Goal: Task Accomplishment & Management: Use online tool/utility

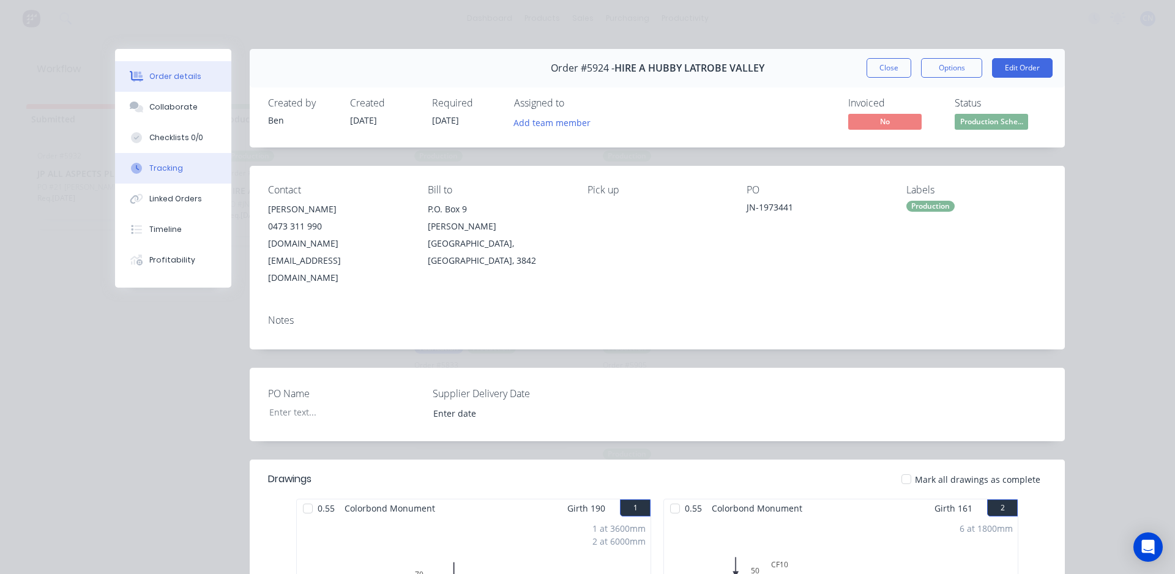
click at [176, 158] on button "Tracking" at bounding box center [173, 168] width 116 height 31
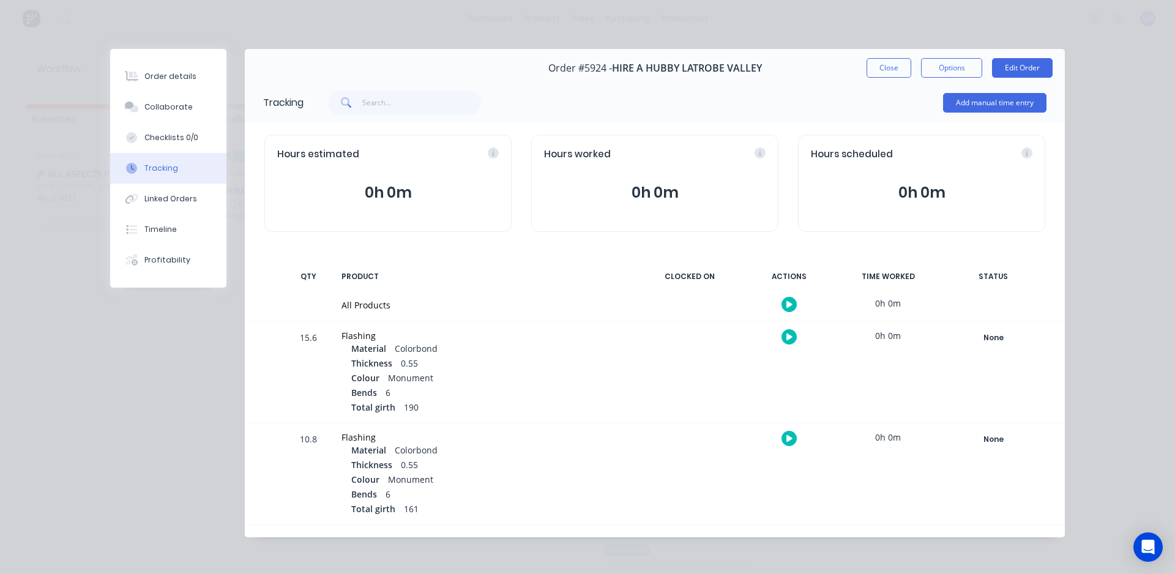
click at [786, 303] on icon "button" at bounding box center [789, 304] width 6 height 7
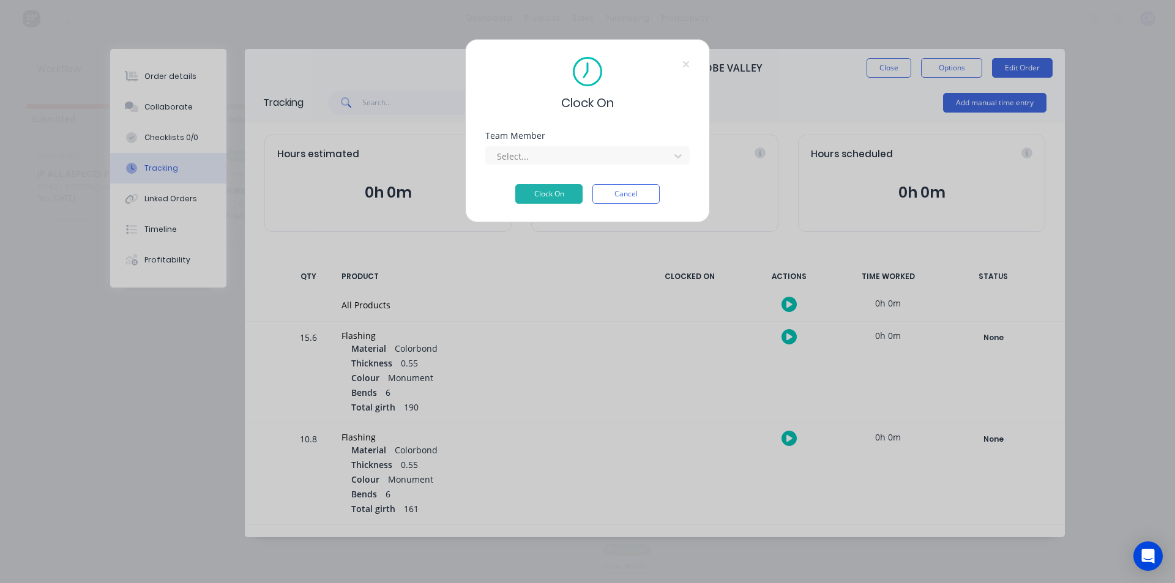
click at [610, 166] on div "Team Member Select..." at bounding box center [587, 158] width 204 height 53
click at [609, 159] on div at bounding box center [580, 156] width 168 height 15
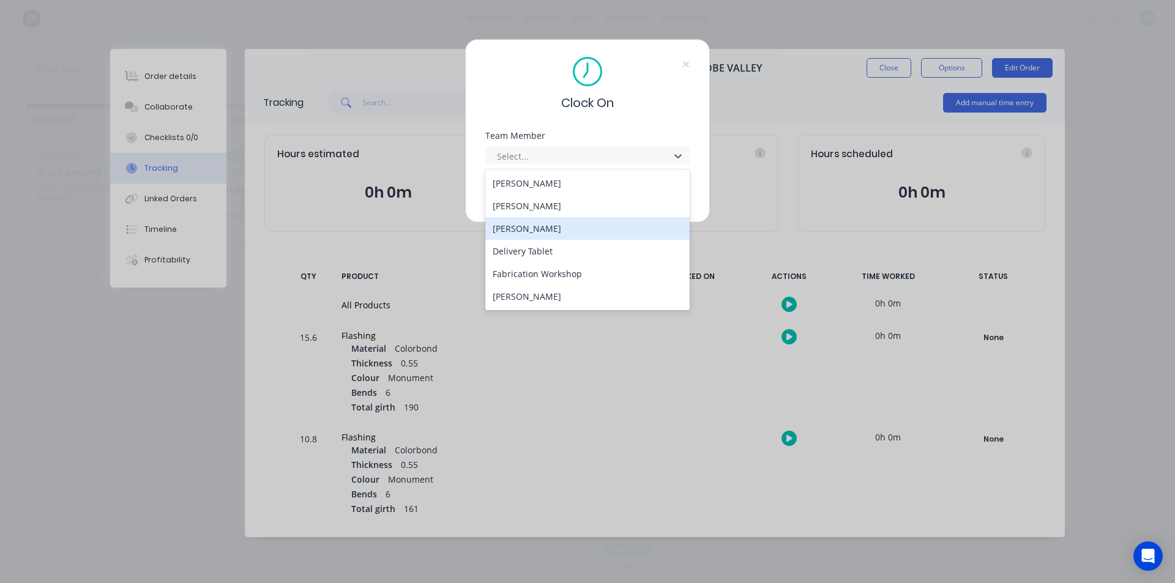
click at [765, 174] on div "Clock On Team Member 6 results available. Use Up and Down to choose options, pr…" at bounding box center [587, 291] width 1175 height 583
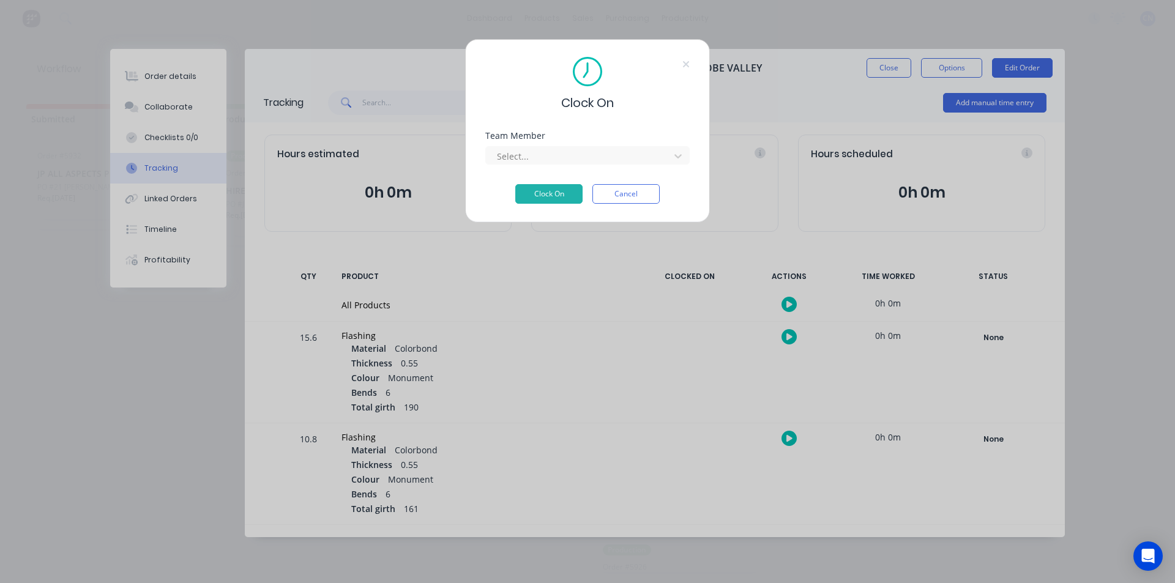
click at [913, 112] on div "Clock On Team Member Select... Clock On Cancel" at bounding box center [587, 291] width 1175 height 583
click at [635, 198] on button "Cancel" at bounding box center [625, 194] width 67 height 20
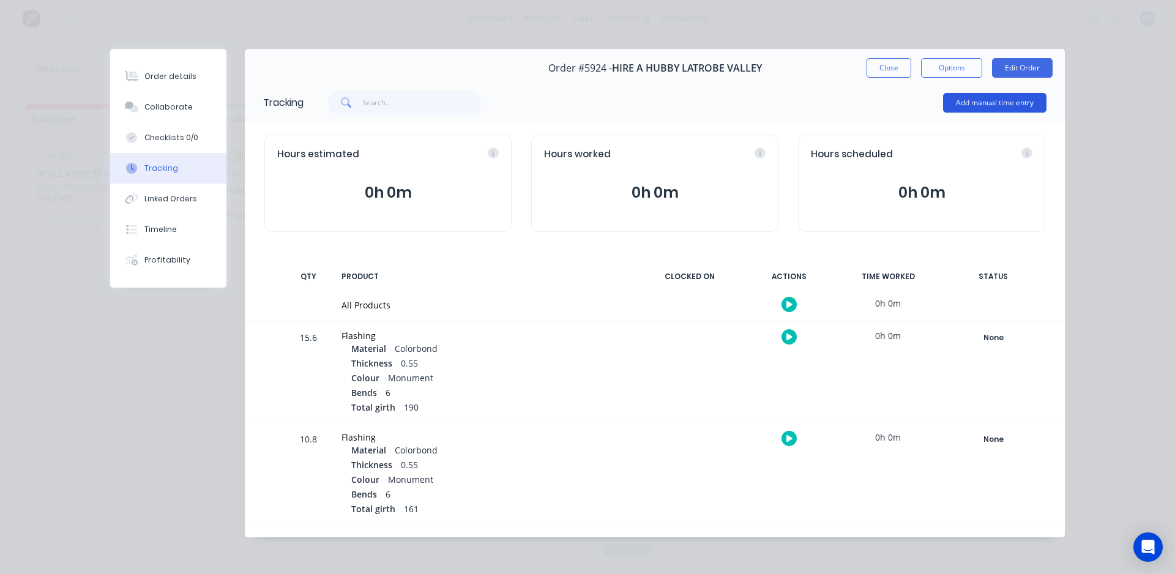
click at [970, 100] on button "Add manual time entry" at bounding box center [994, 103] width 103 height 20
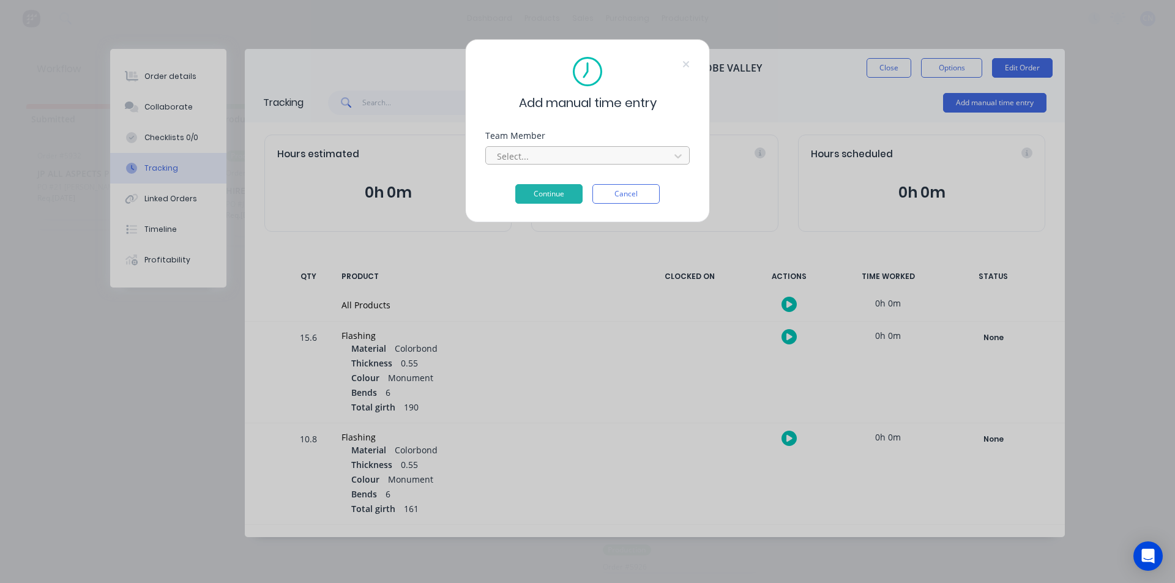
drag, startPoint x: 619, startPoint y: 167, endPoint x: 613, endPoint y: 160, distance: 9.1
click at [617, 166] on div "Team Member Select..." at bounding box center [587, 158] width 204 height 53
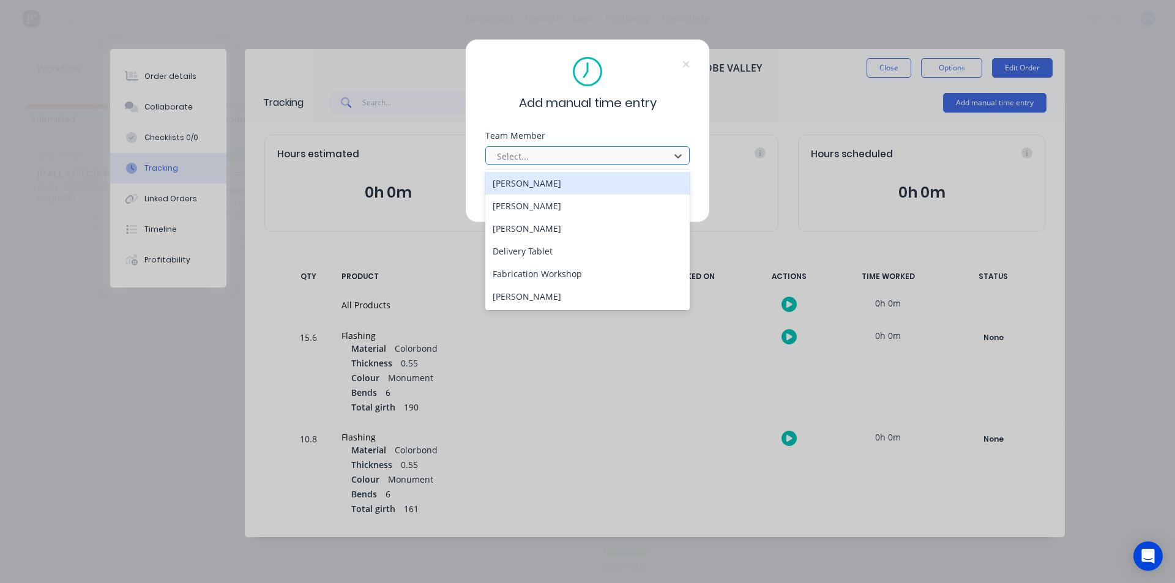
click at [613, 160] on div at bounding box center [580, 156] width 168 height 15
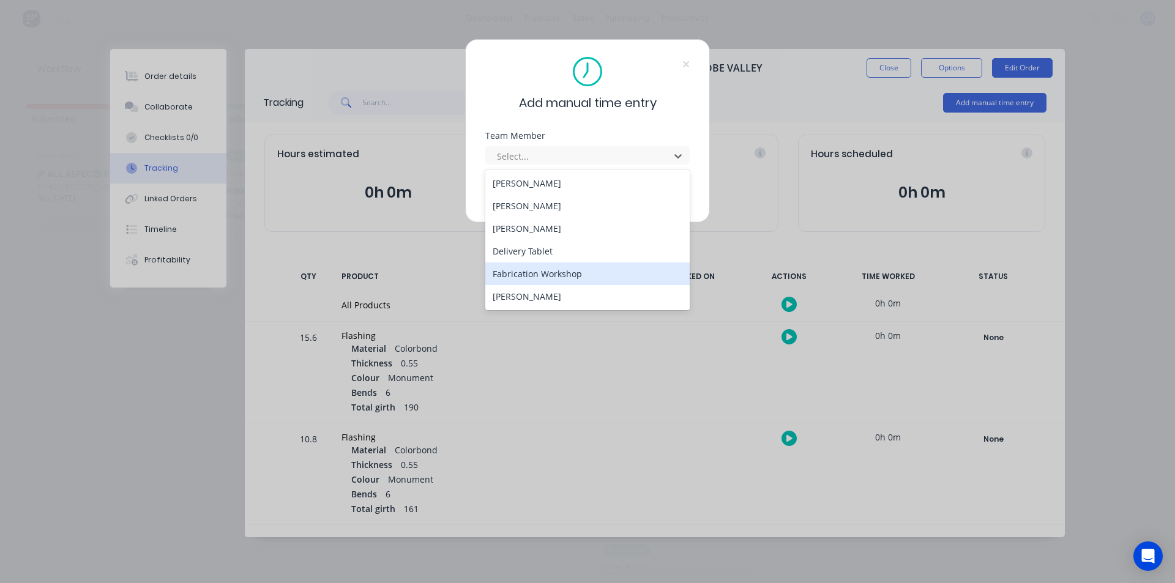
click at [611, 270] on div "Fabrication Workshop" at bounding box center [587, 274] width 204 height 23
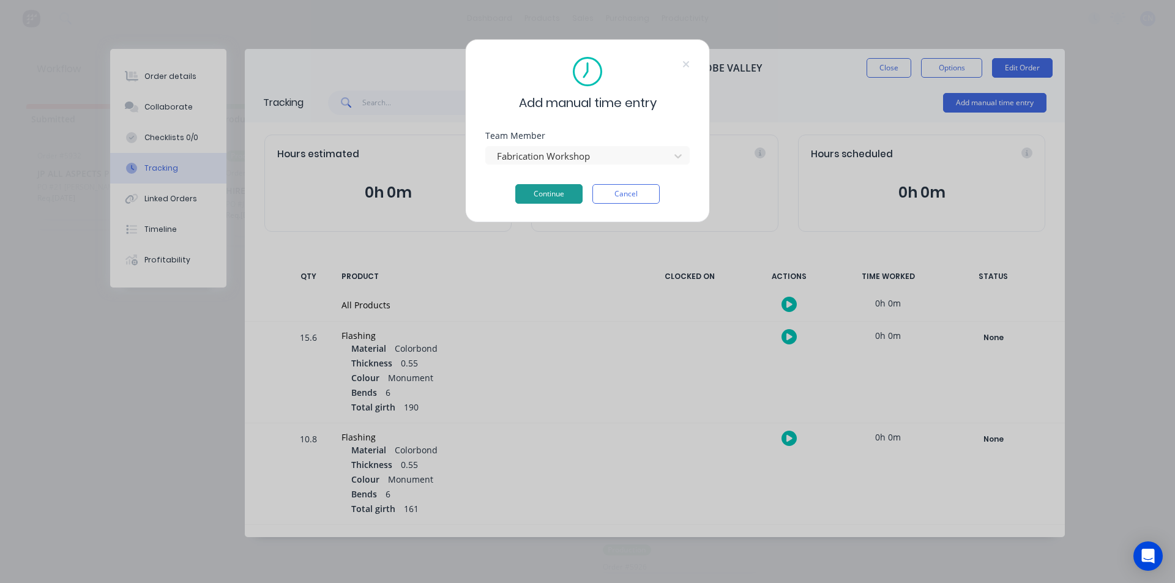
click at [545, 193] on button "Continue" at bounding box center [548, 194] width 67 height 20
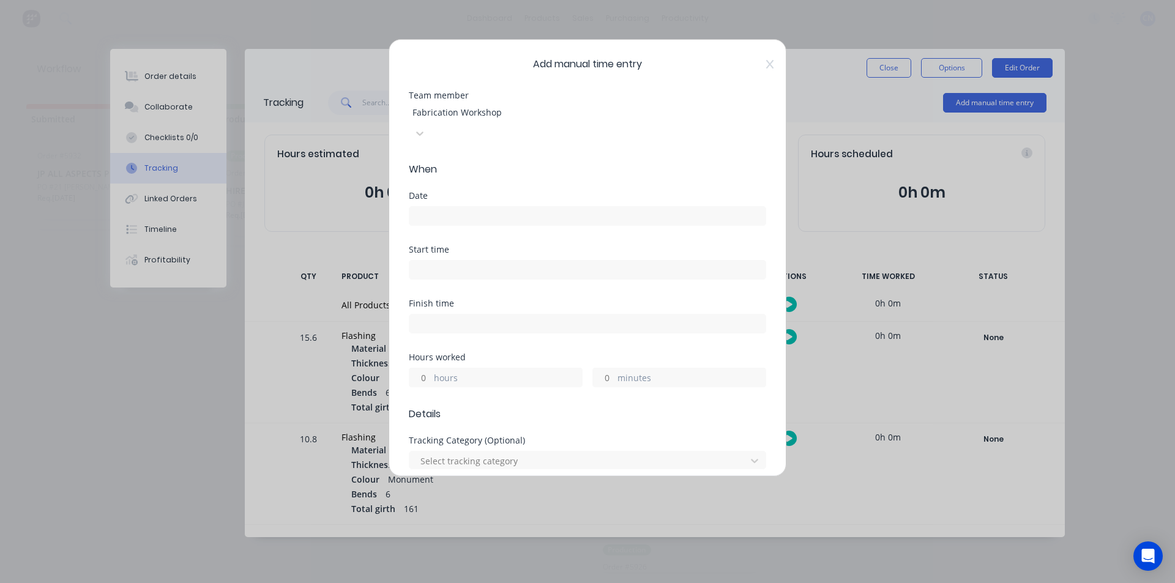
click at [545, 207] on input at bounding box center [587, 216] width 356 height 18
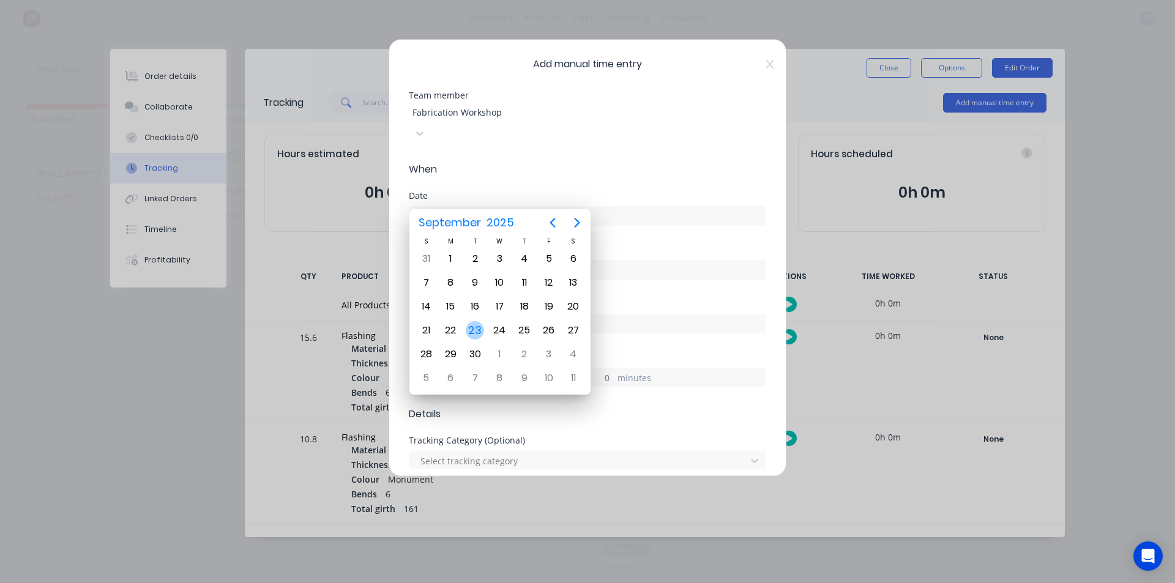
click at [471, 333] on div "23" at bounding box center [475, 330] width 18 height 18
type input "[DATE]"
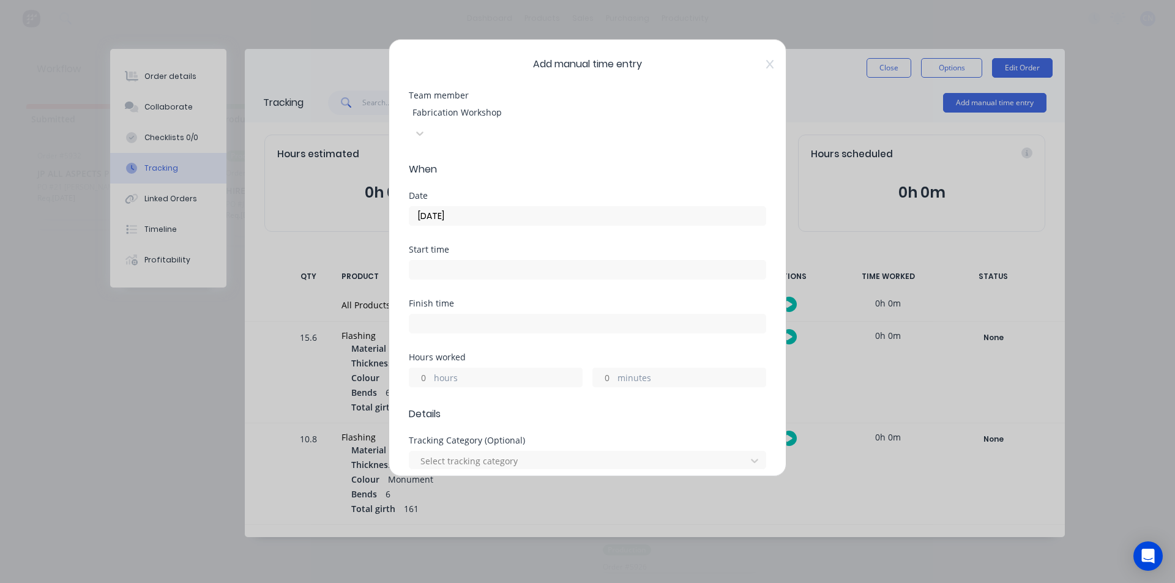
click at [467, 261] on input at bounding box center [587, 270] width 356 height 18
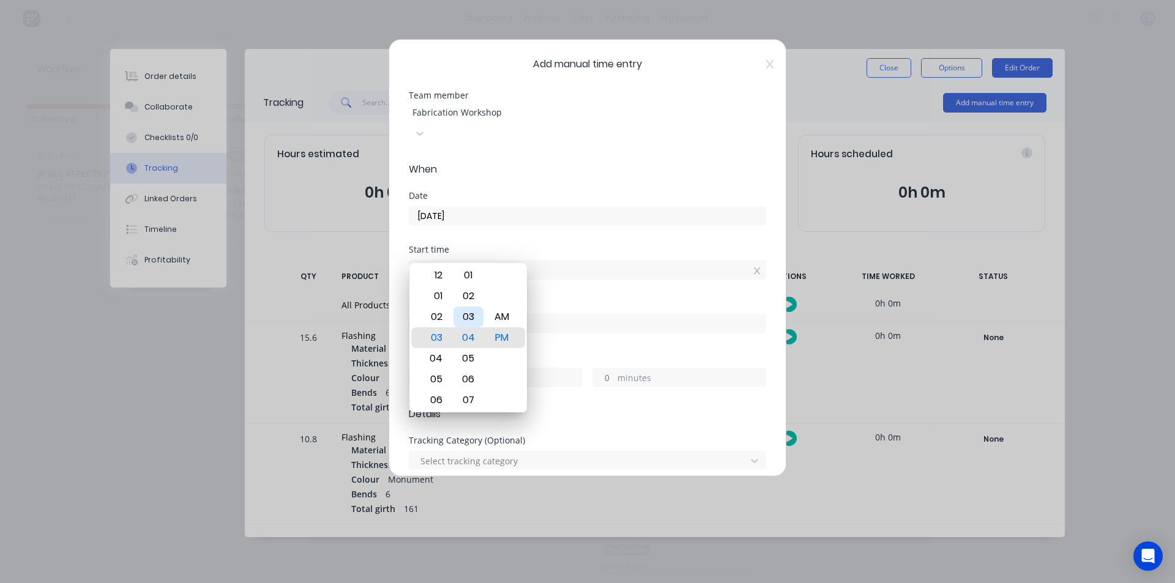
click at [469, 319] on div "03" at bounding box center [468, 317] width 30 height 21
type input "03:03 PM"
click at [560, 269] on div "Start time 03:03 PM" at bounding box center [587, 272] width 357 height 54
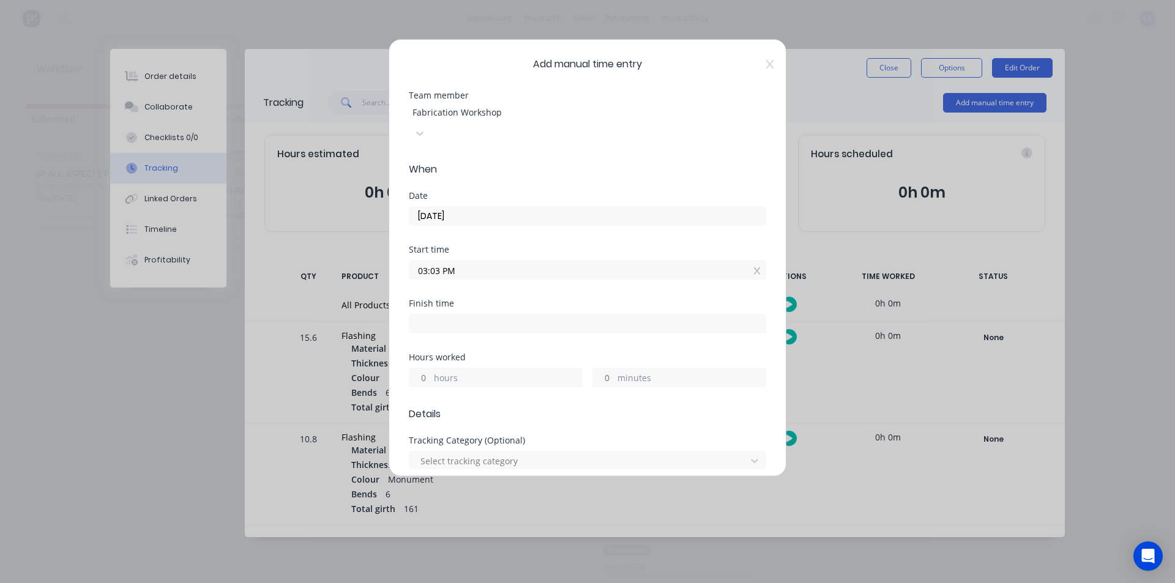
click at [568, 315] on input at bounding box center [587, 324] width 356 height 18
type input "03:39 PM"
type input "0"
type input "36"
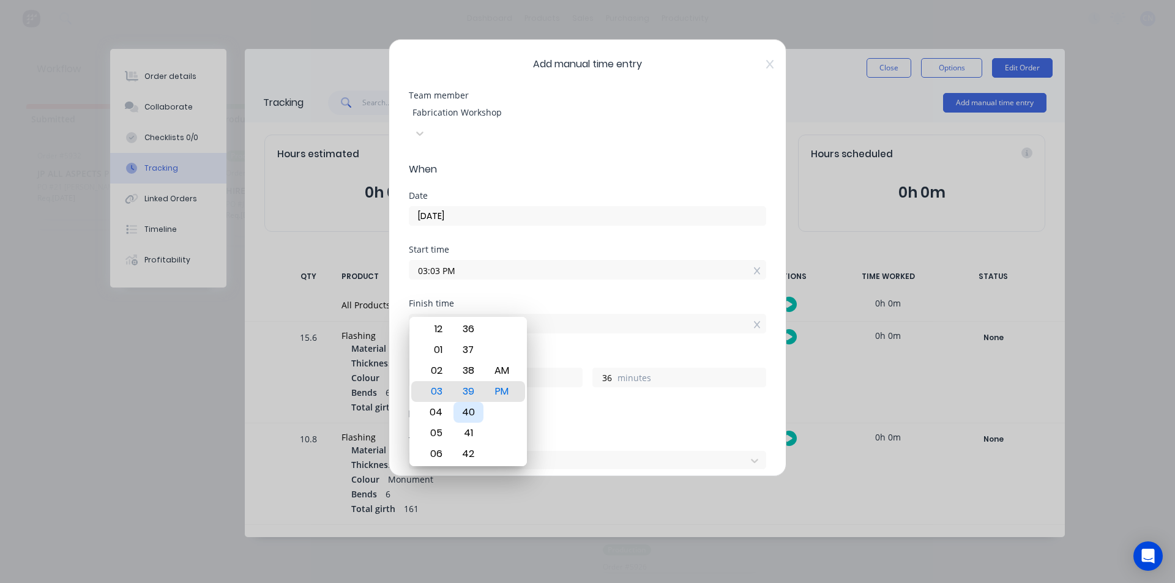
click at [472, 406] on div "40" at bounding box center [468, 412] width 30 height 21
type input "03:40 PM"
type input "37"
click at [564, 299] on div "Finish time" at bounding box center [587, 303] width 357 height 9
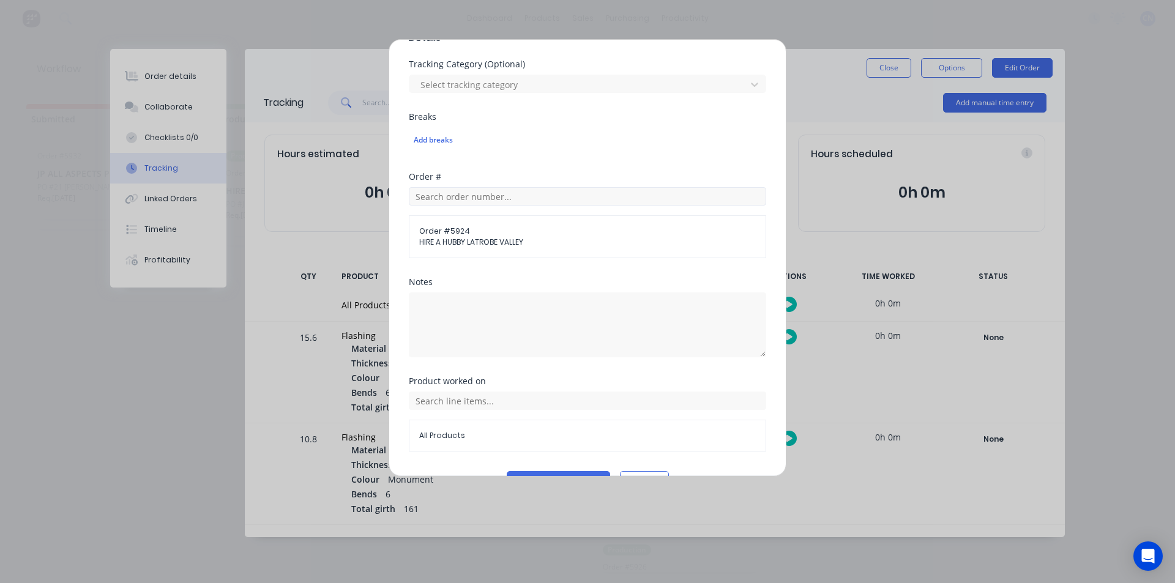
scroll to position [390, 0]
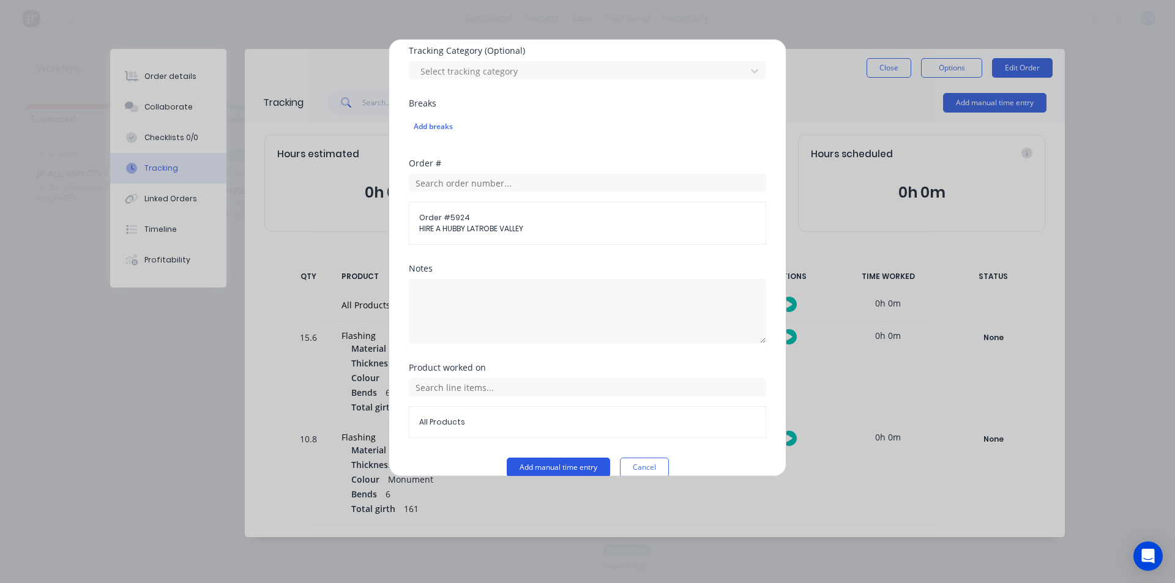
click at [576, 458] on button "Add manual time entry" at bounding box center [558, 468] width 103 height 20
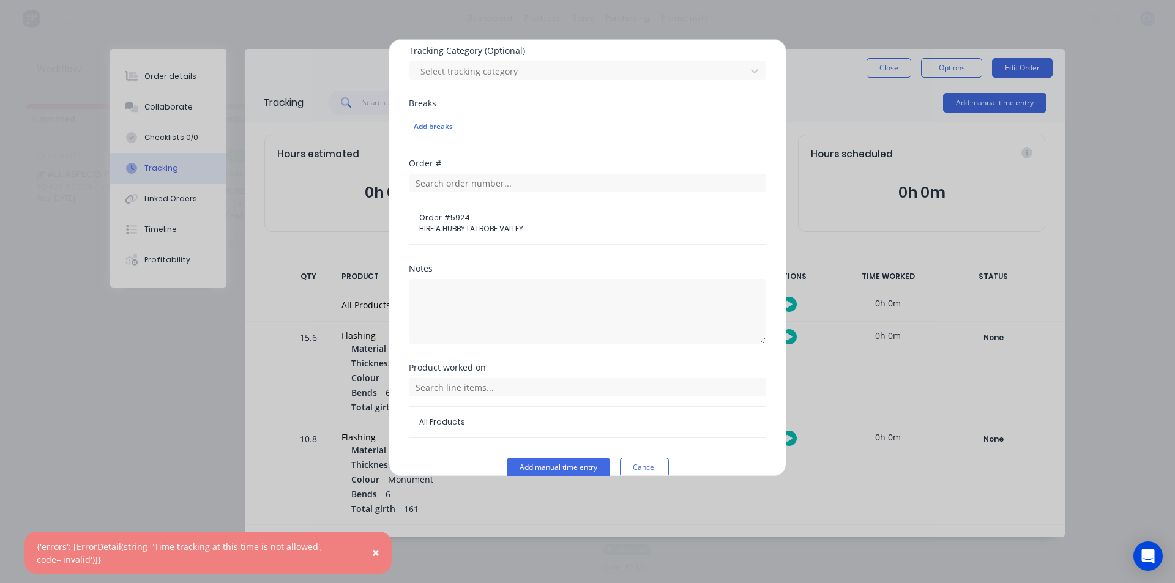
click at [665, 458] on div "Add manual time entry Cancel" at bounding box center [587, 468] width 357 height 20
click at [660, 458] on button "Cancel" at bounding box center [644, 468] width 49 height 20
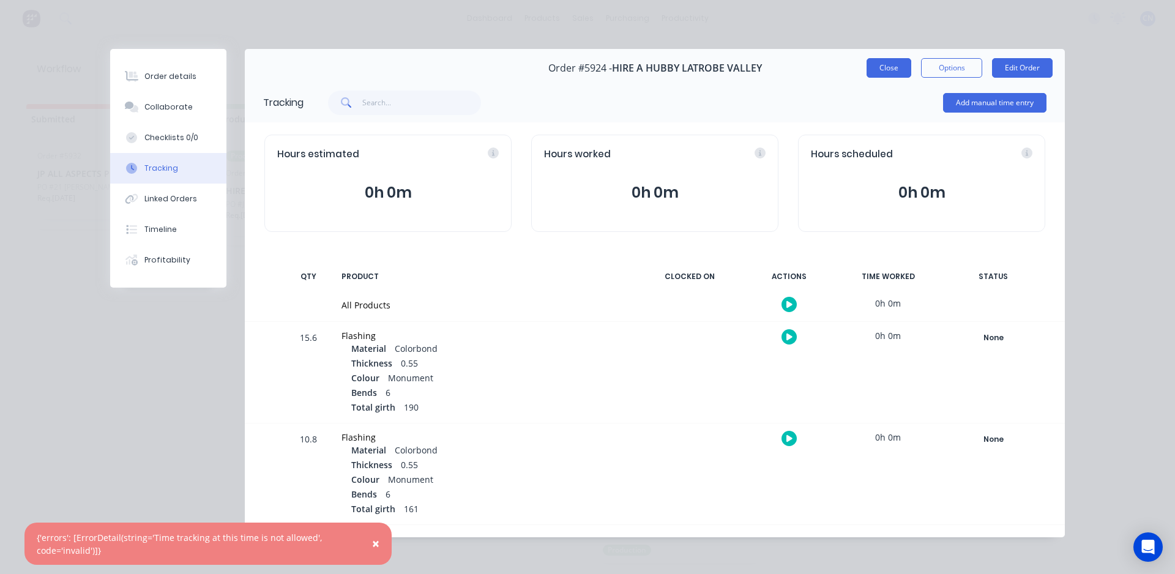
click at [883, 70] on button "Close" at bounding box center [888, 68] width 45 height 20
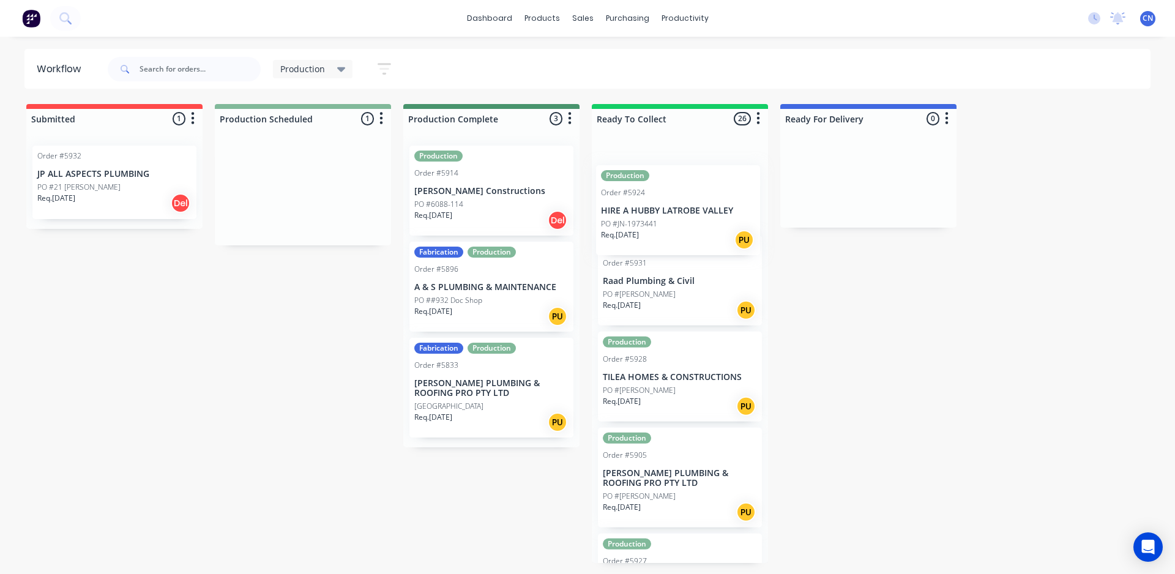
drag, startPoint x: 258, startPoint y: 199, endPoint x: 636, endPoint y: 217, distance: 378.6
click at [637, 218] on div "Submitted 1 Summaries Total order value Invoiced to date To be invoiced Order #…" at bounding box center [922, 333] width 1863 height 459
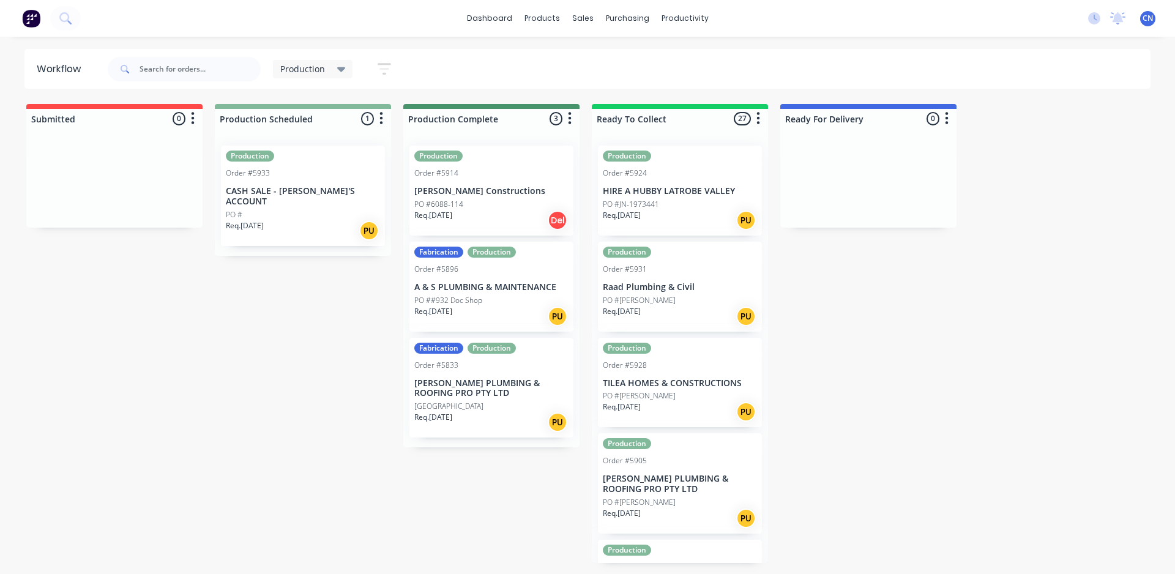
click at [272, 209] on div "PO #" at bounding box center [303, 214] width 154 height 11
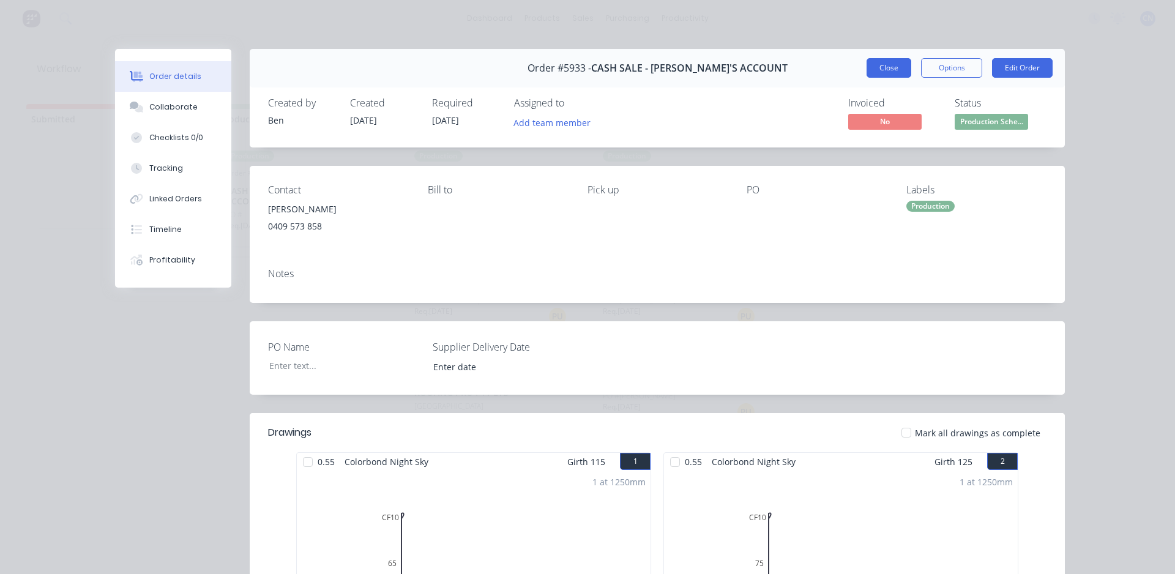
click at [877, 62] on button "Close" at bounding box center [888, 68] width 45 height 20
